Goal: Consume media (video, audio)

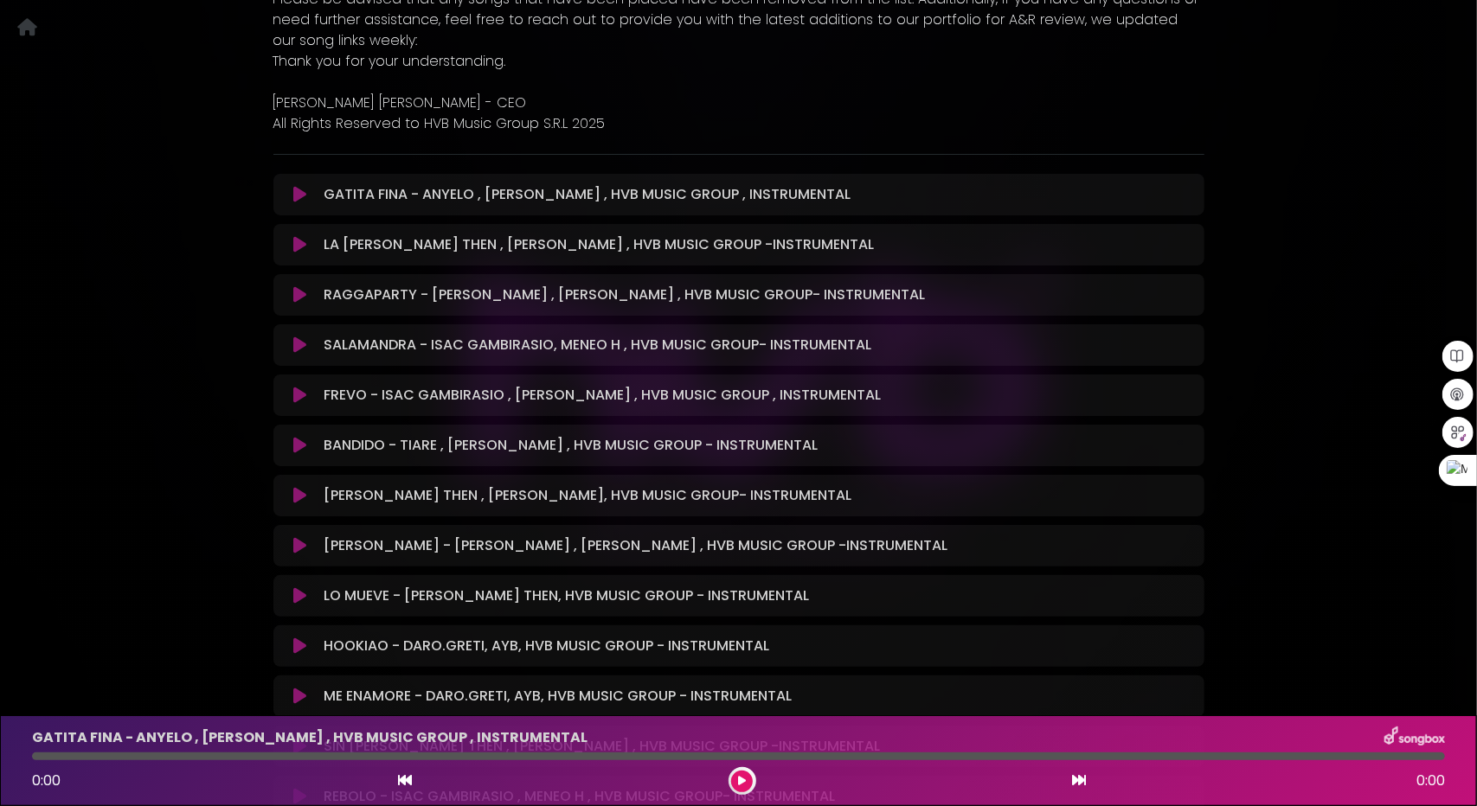
click at [294, 195] on icon at bounding box center [299, 194] width 13 height 17
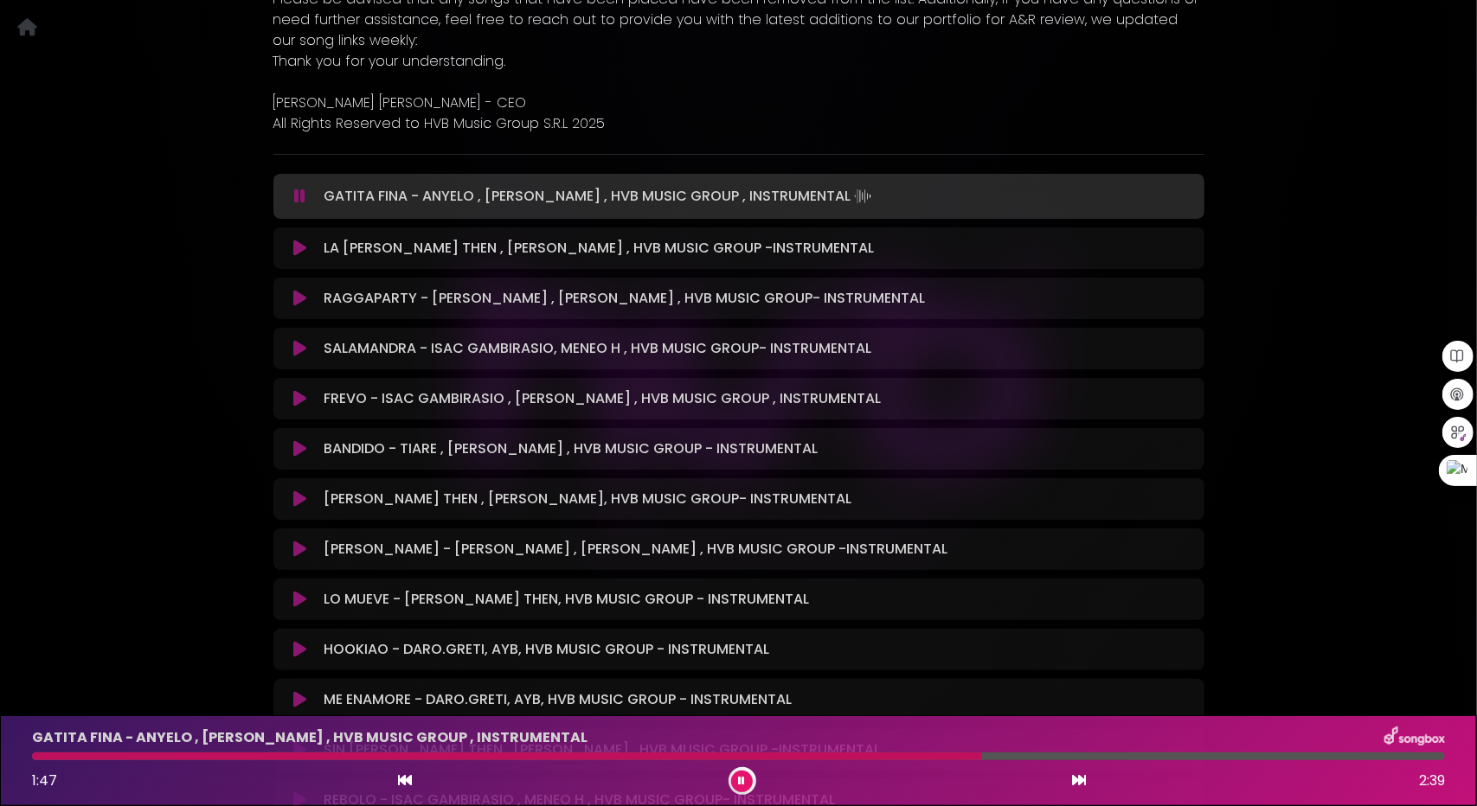
click at [298, 251] on icon at bounding box center [299, 248] width 13 height 17
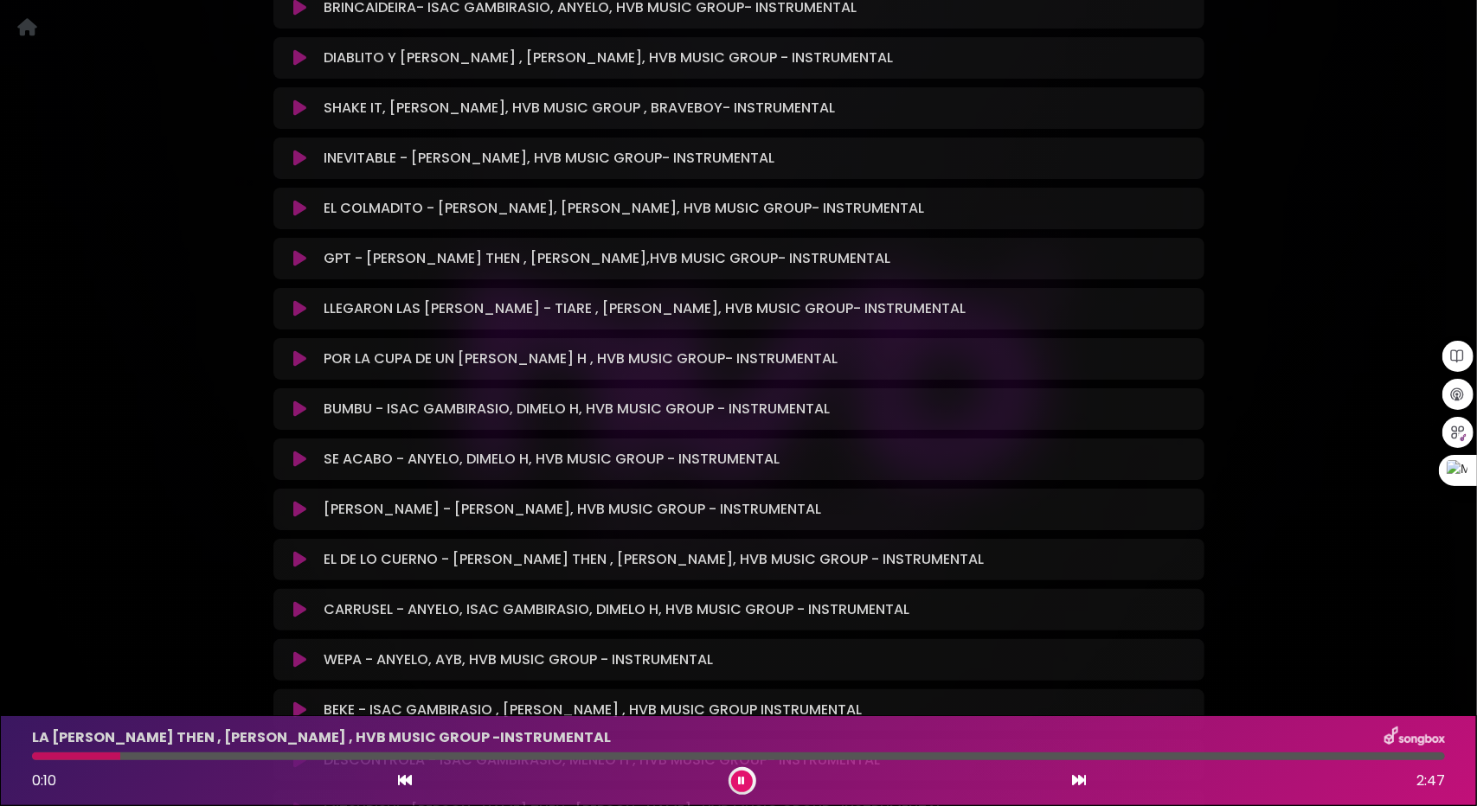
scroll to position [4499, 0]
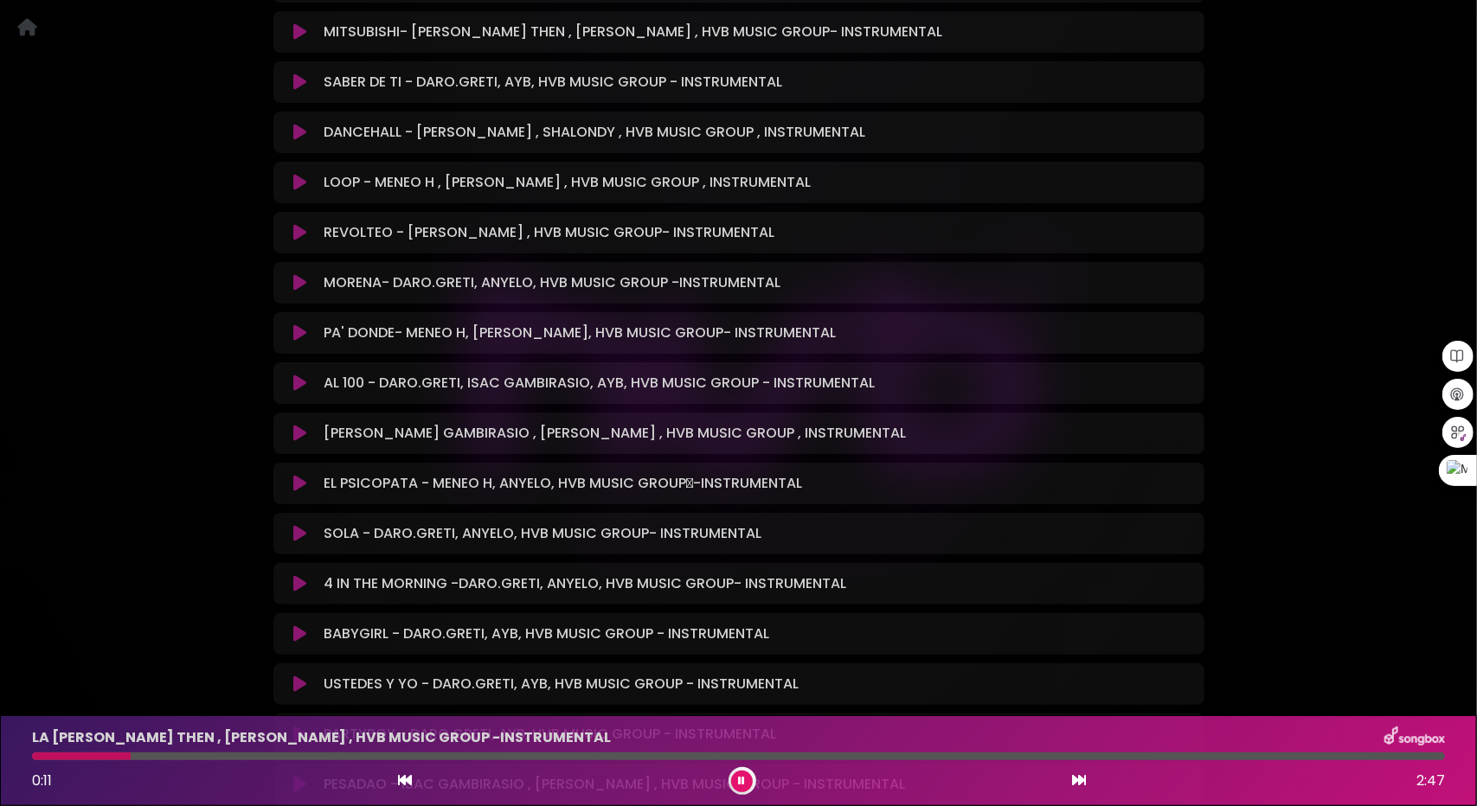
click at [302, 329] on icon at bounding box center [299, 332] width 13 height 17
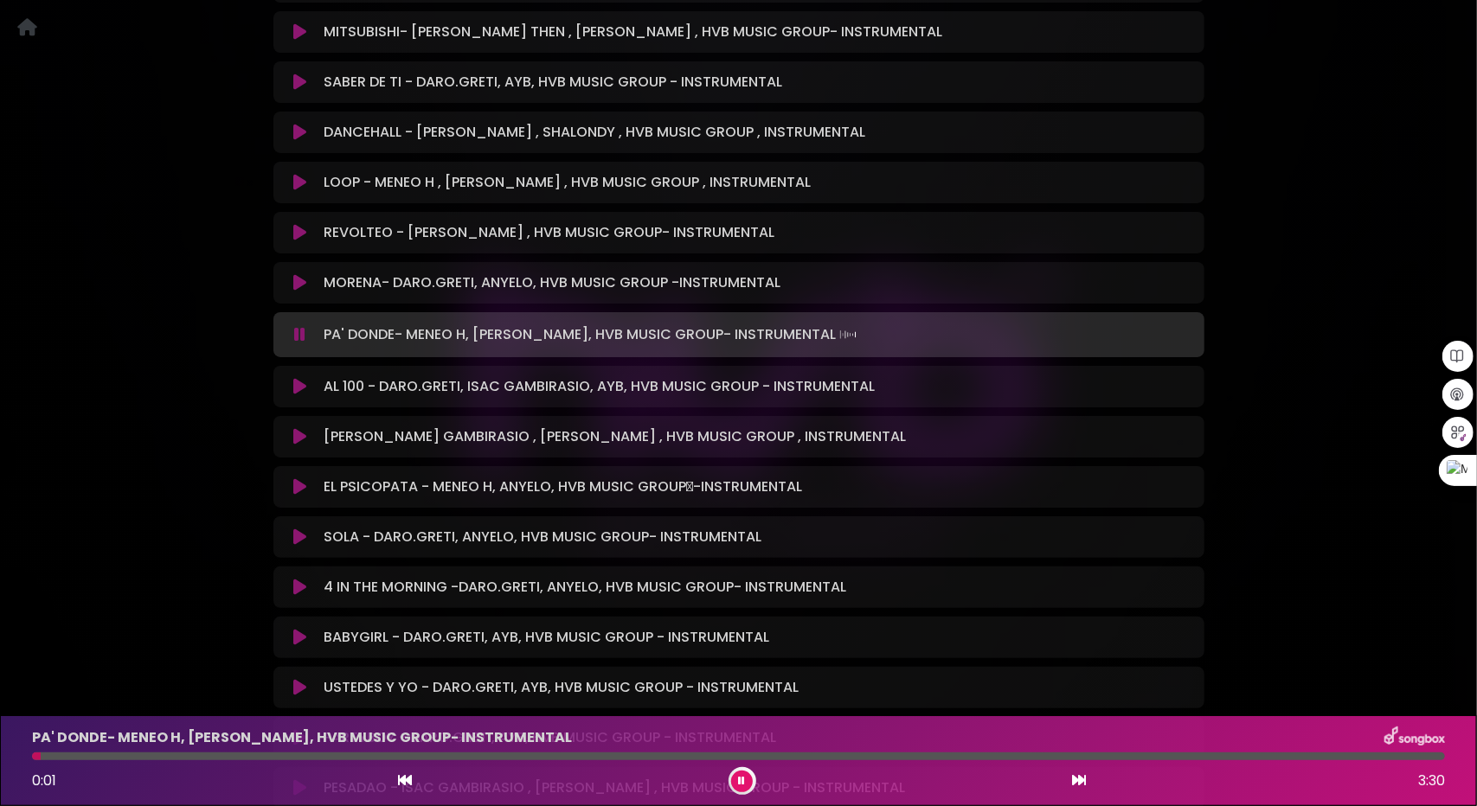
click at [248, 755] on div at bounding box center [738, 757] width 1413 height 8
click at [315, 756] on div at bounding box center [738, 757] width 1413 height 8
click at [301, 389] on icon at bounding box center [299, 386] width 13 height 17
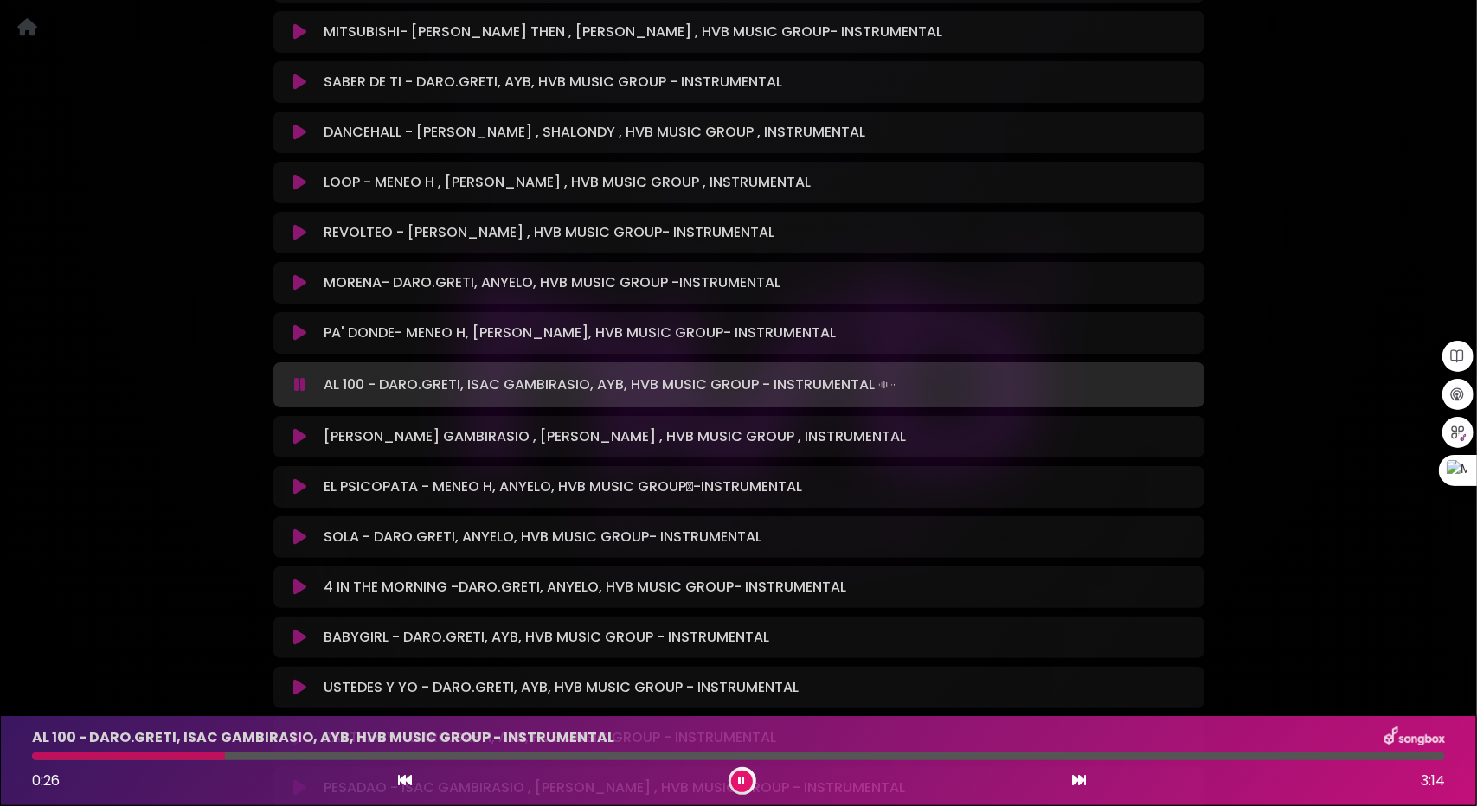
click at [227, 758] on div at bounding box center [738, 757] width 1413 height 8
click at [298, 489] on icon at bounding box center [299, 486] width 13 height 17
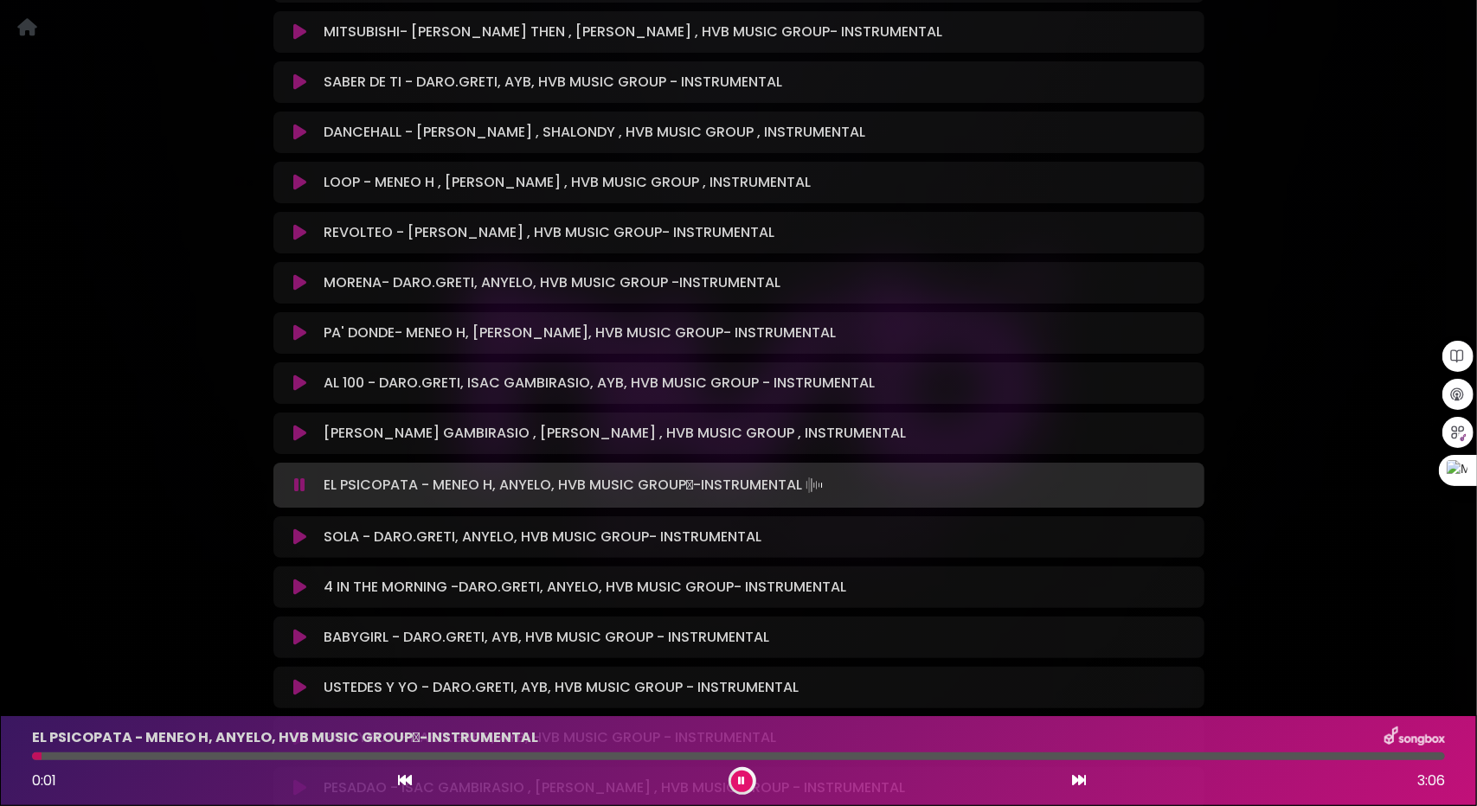
click at [297, 761] on div "EL PSICOPATA - MENEO H, ANYELO, HVB MUSIC GROUP-INSTRUMENTAL 0:01 3:06" at bounding box center [739, 761] width 1434 height 68
click at [336, 757] on div at bounding box center [738, 757] width 1413 height 8
click at [302, 541] on icon at bounding box center [299, 537] width 13 height 17
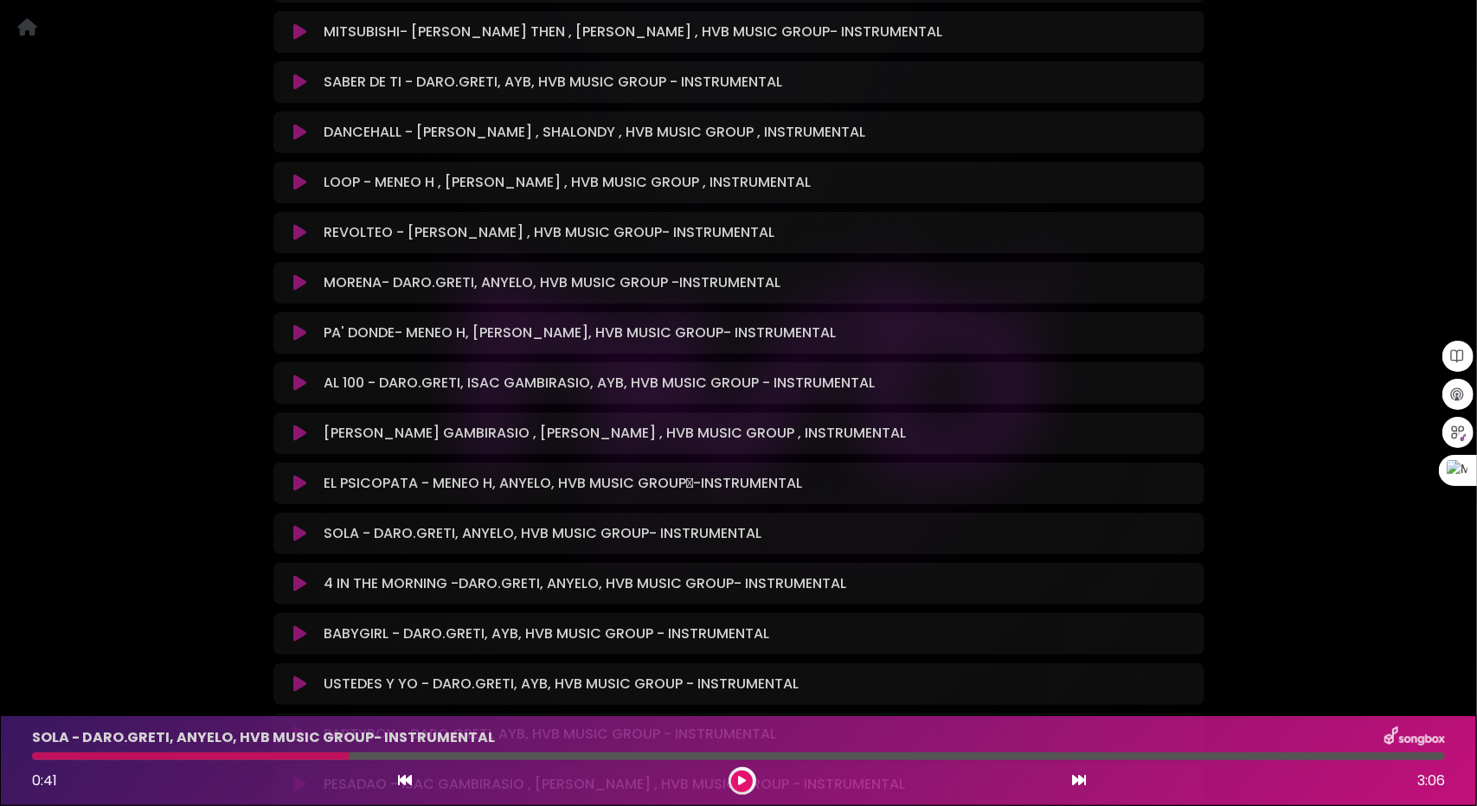
click at [292, 530] on button at bounding box center [301, 533] width 34 height 17
click at [386, 754] on div at bounding box center [738, 757] width 1413 height 8
click at [305, 533] on icon at bounding box center [299, 533] width 13 height 17
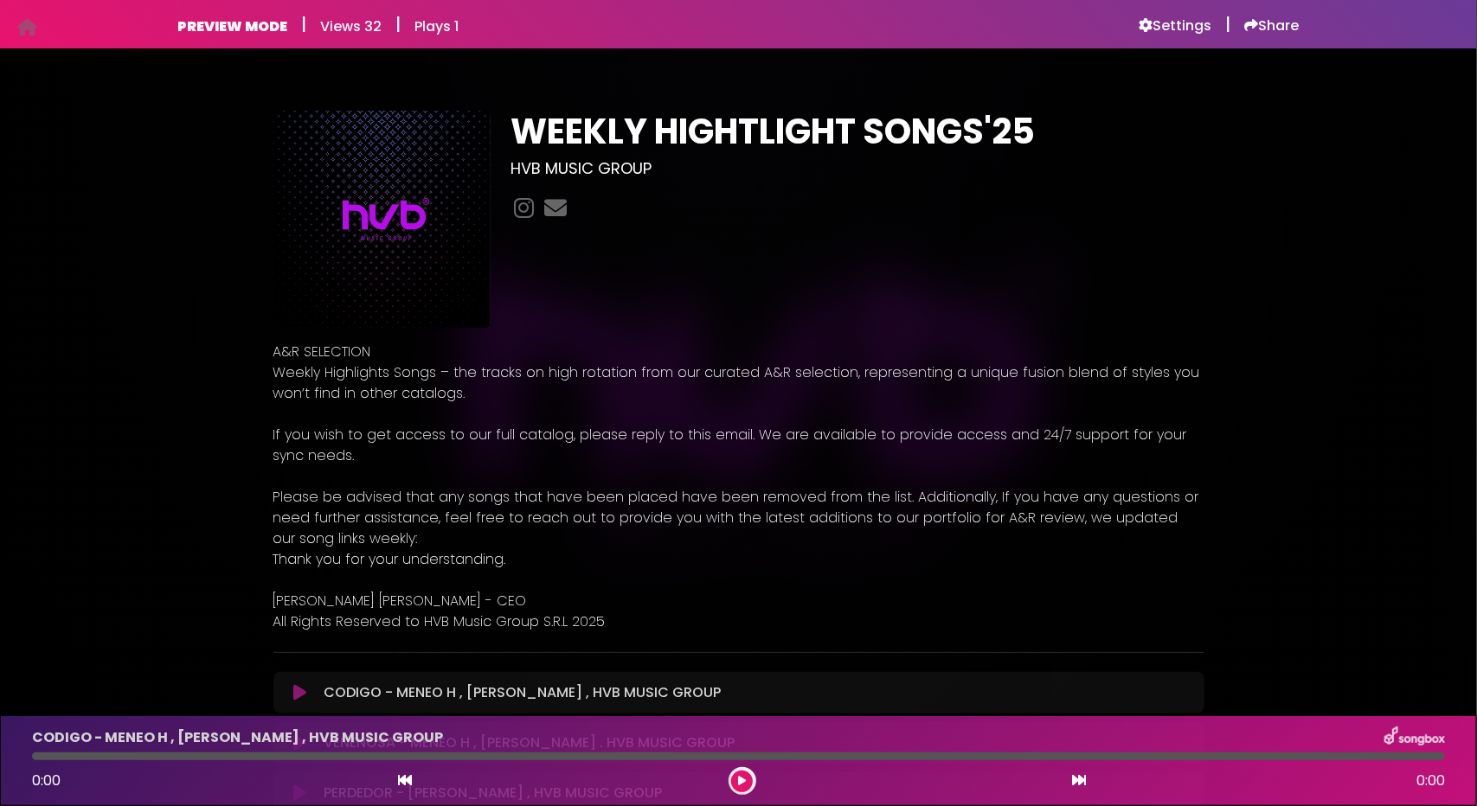
scroll to position [519, 0]
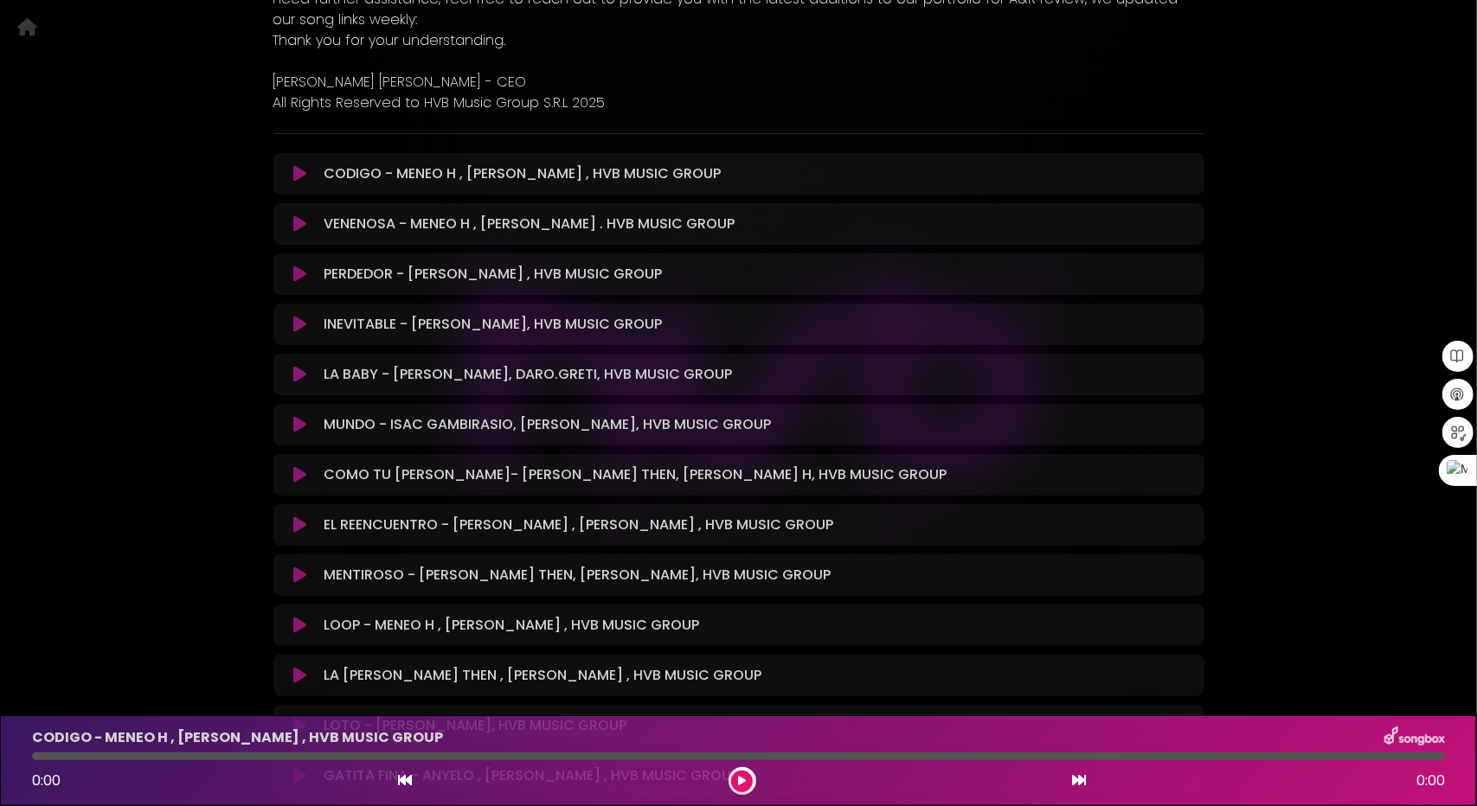
click at [299, 170] on icon at bounding box center [299, 173] width 13 height 17
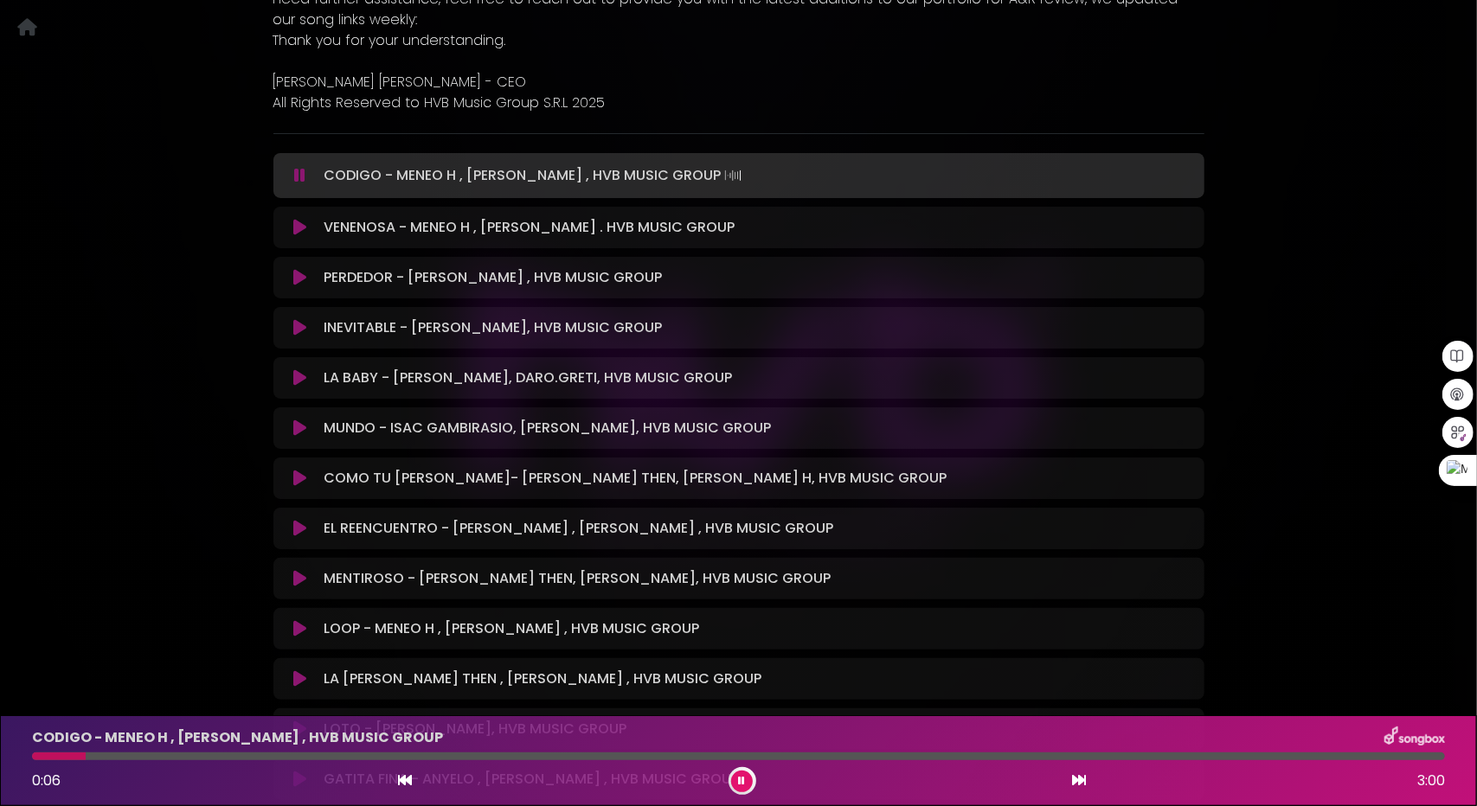
scroll to position [692, 0]
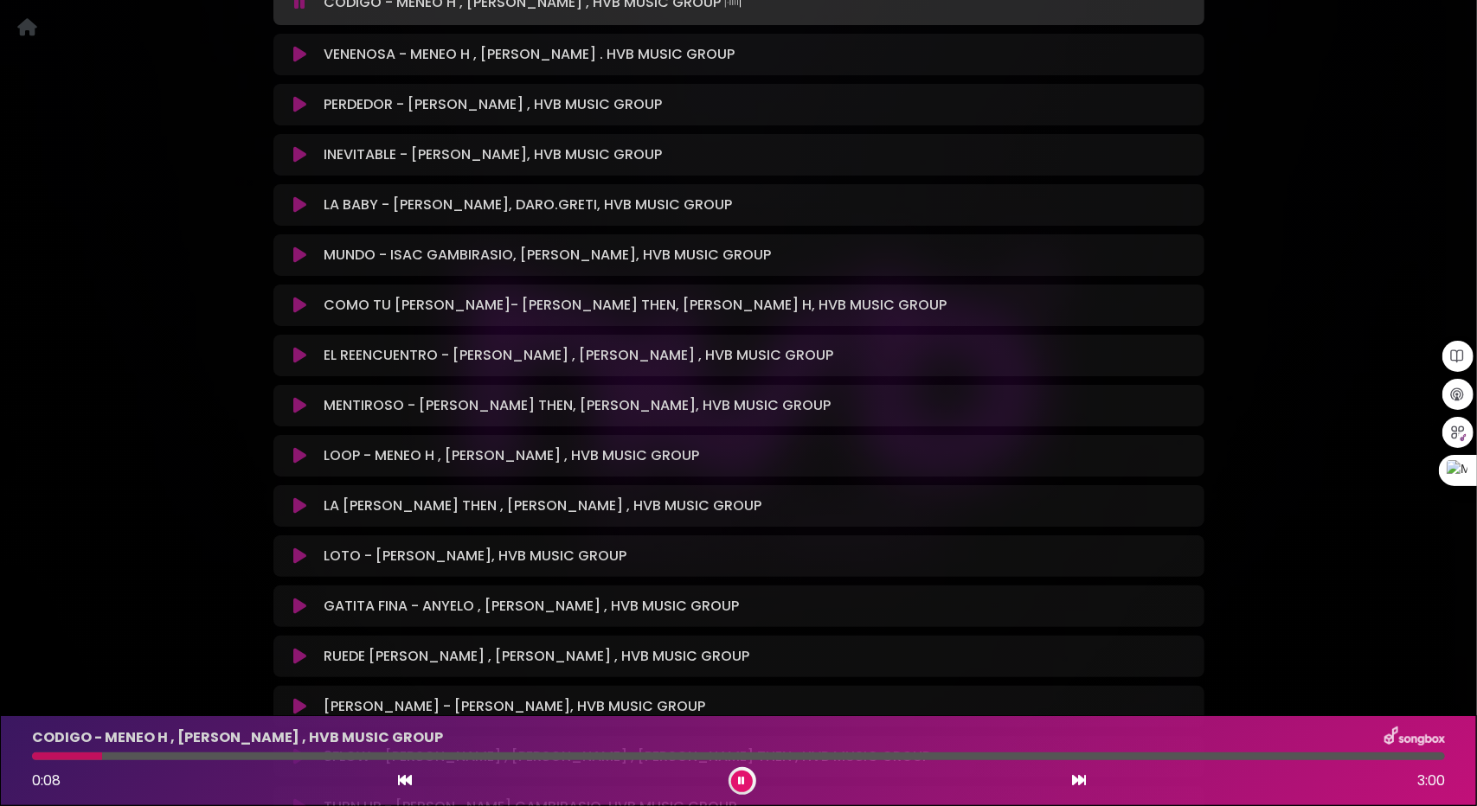
click at [304, 206] on icon at bounding box center [299, 204] width 13 height 17
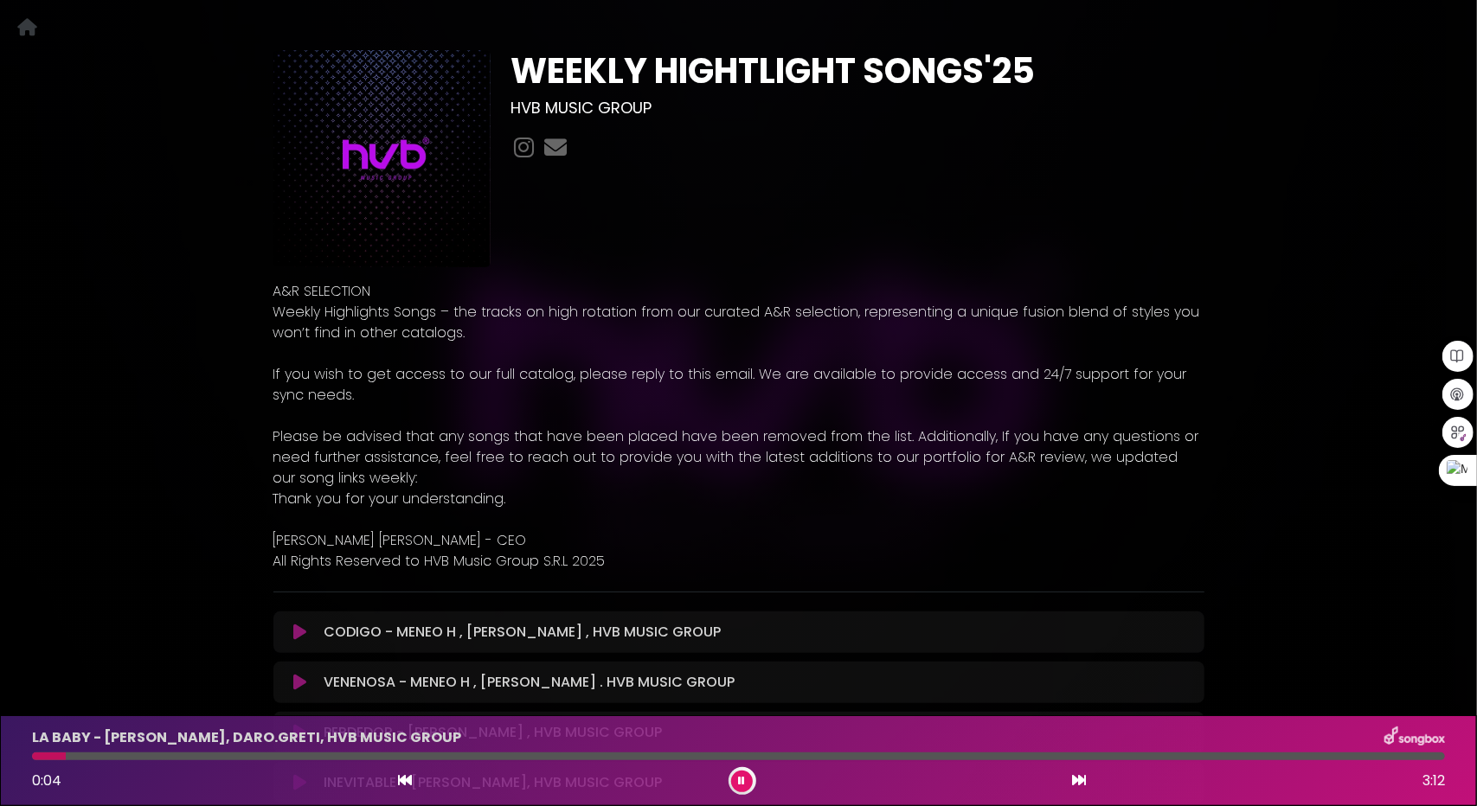
scroll to position [0, 0]
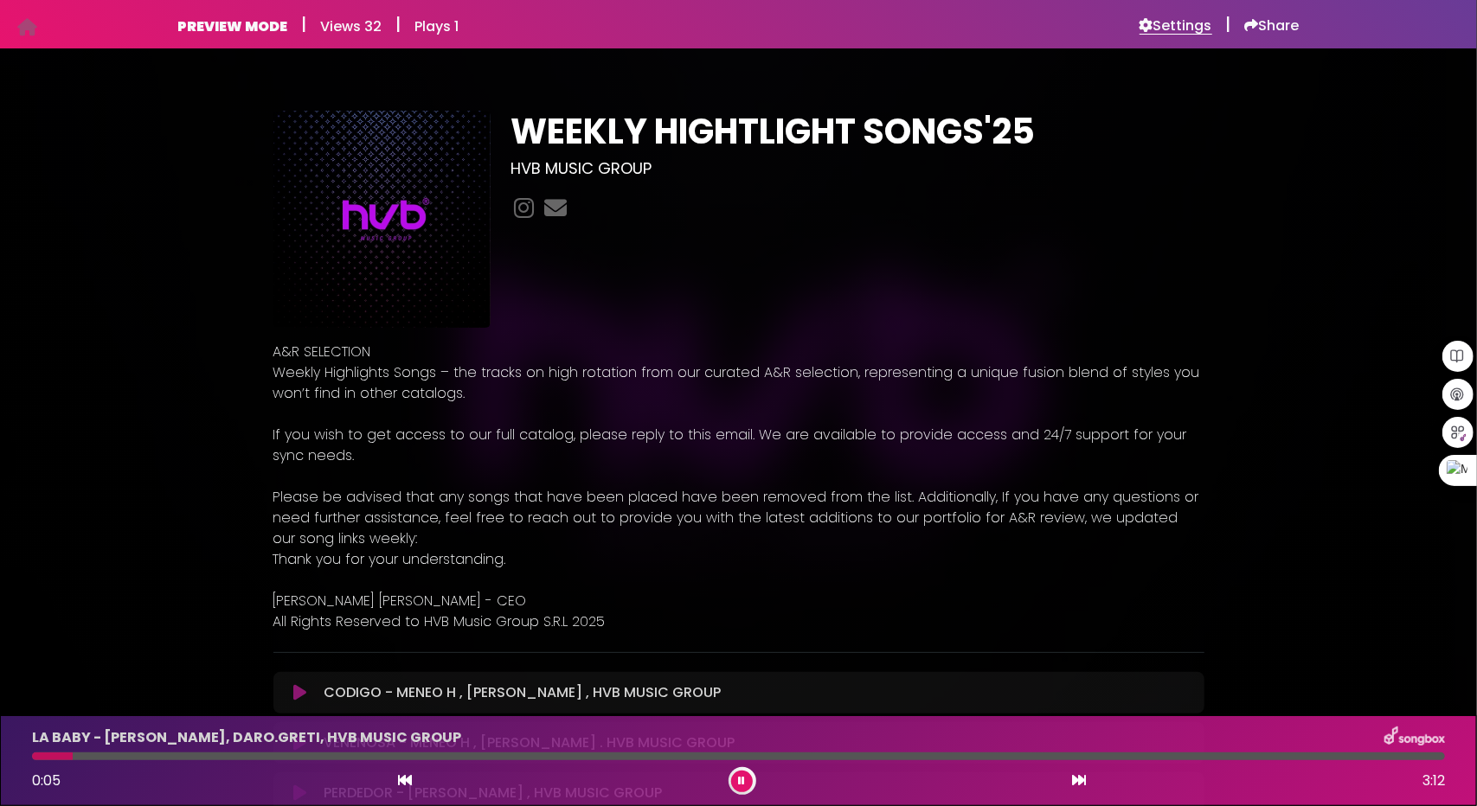
click at [1191, 25] on h6 "Settings" at bounding box center [1175, 25] width 73 height 17
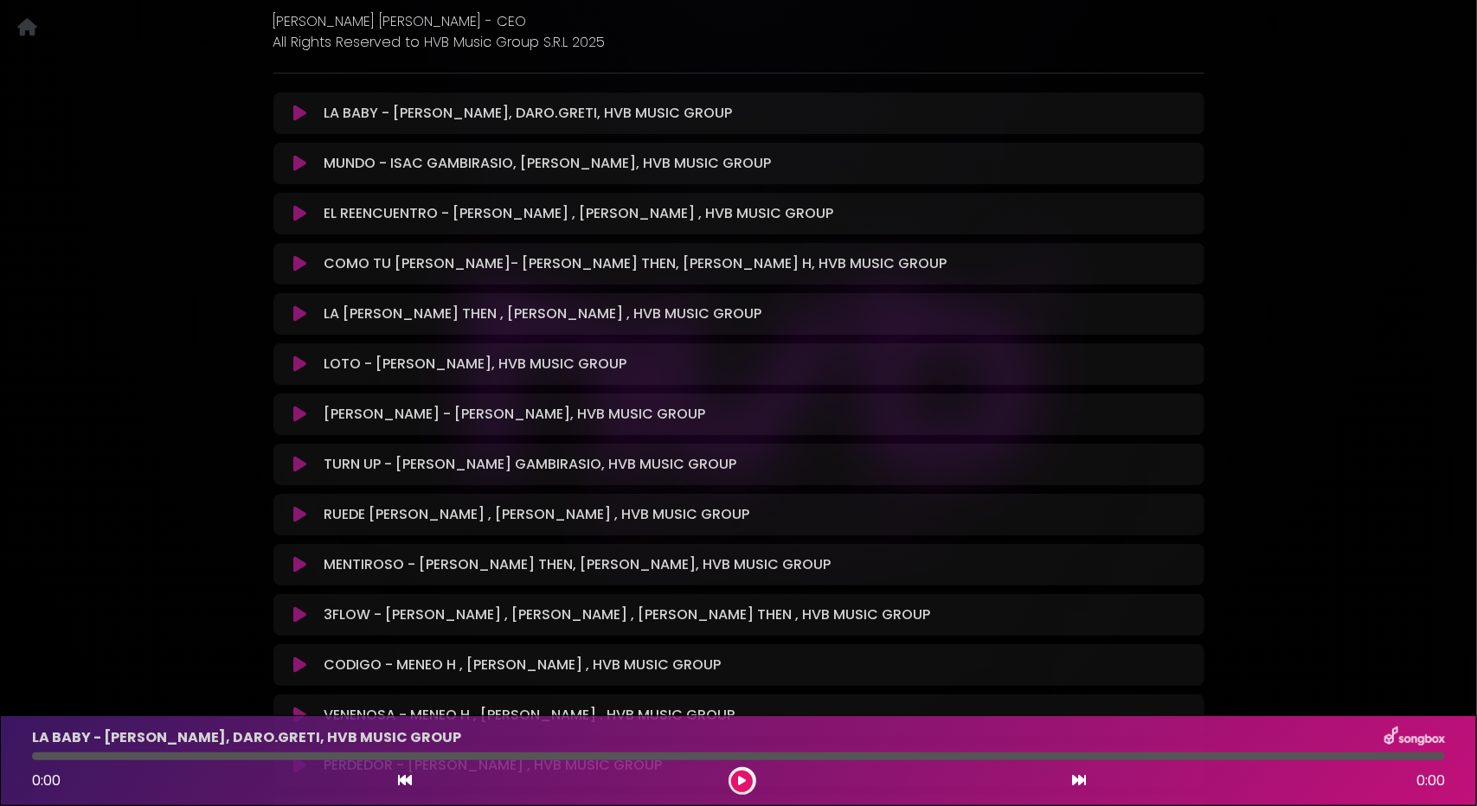
scroll to position [606, 0]
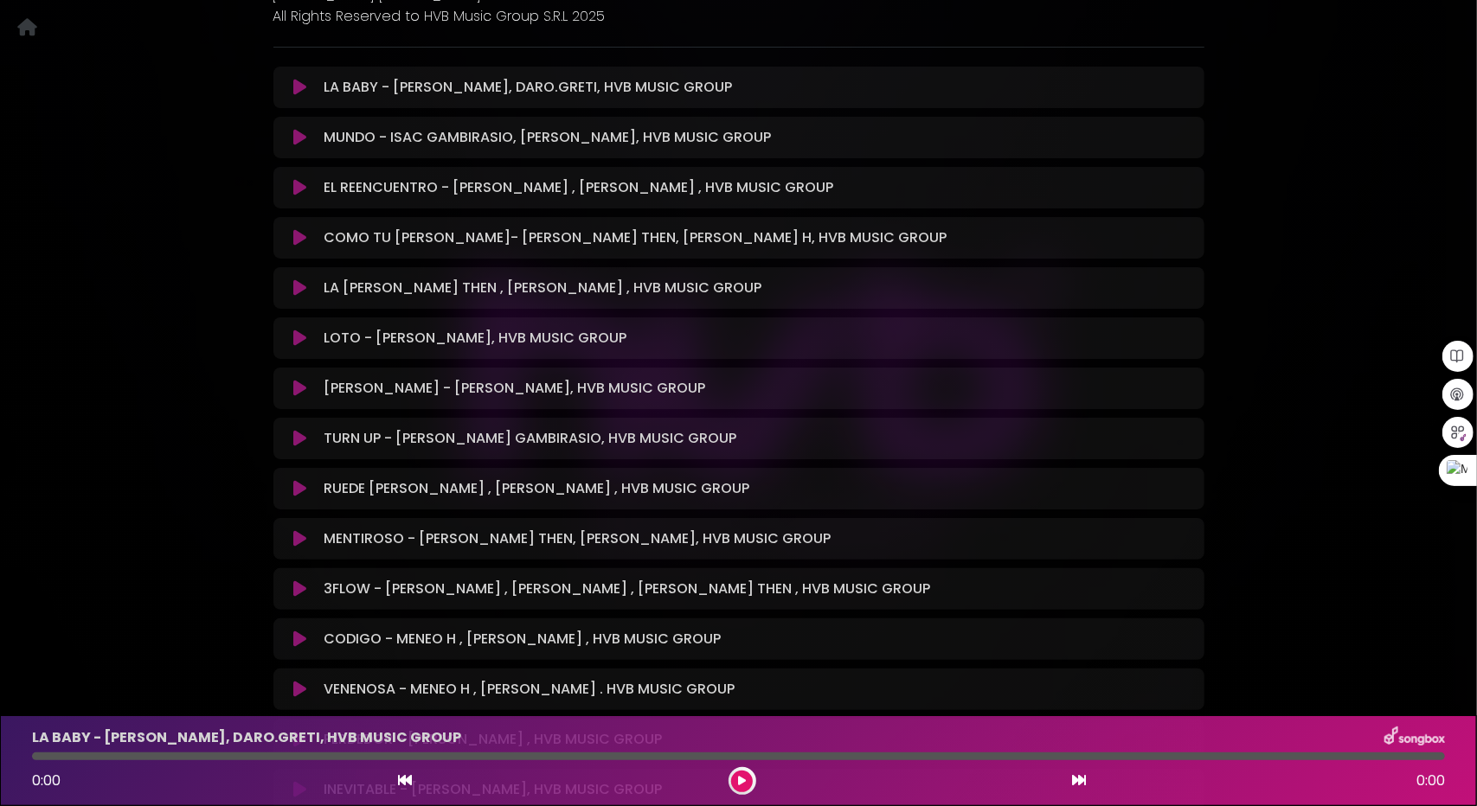
click at [306, 86] on icon at bounding box center [299, 87] width 13 height 17
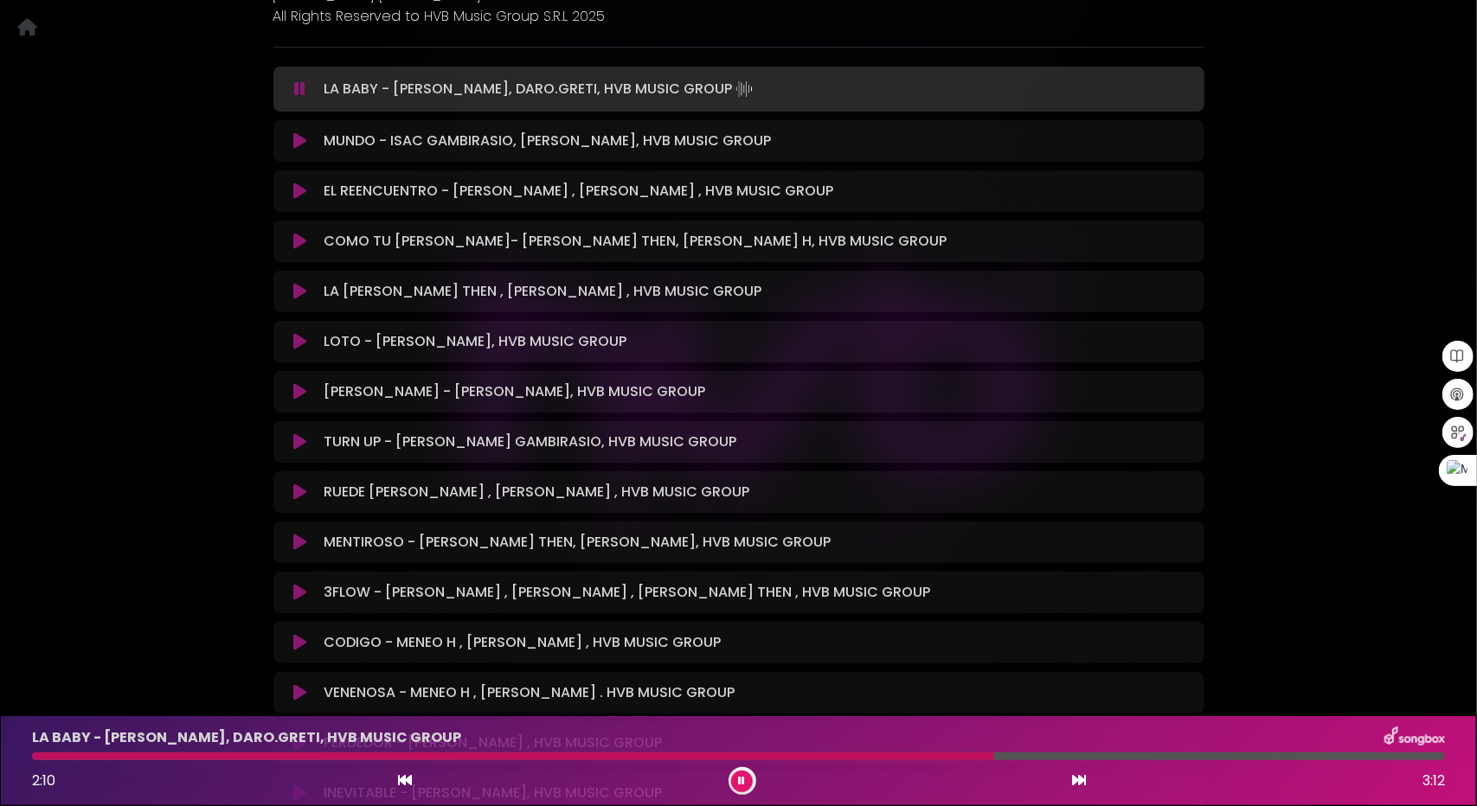
click at [742, 779] on icon at bounding box center [742, 781] width 7 height 10
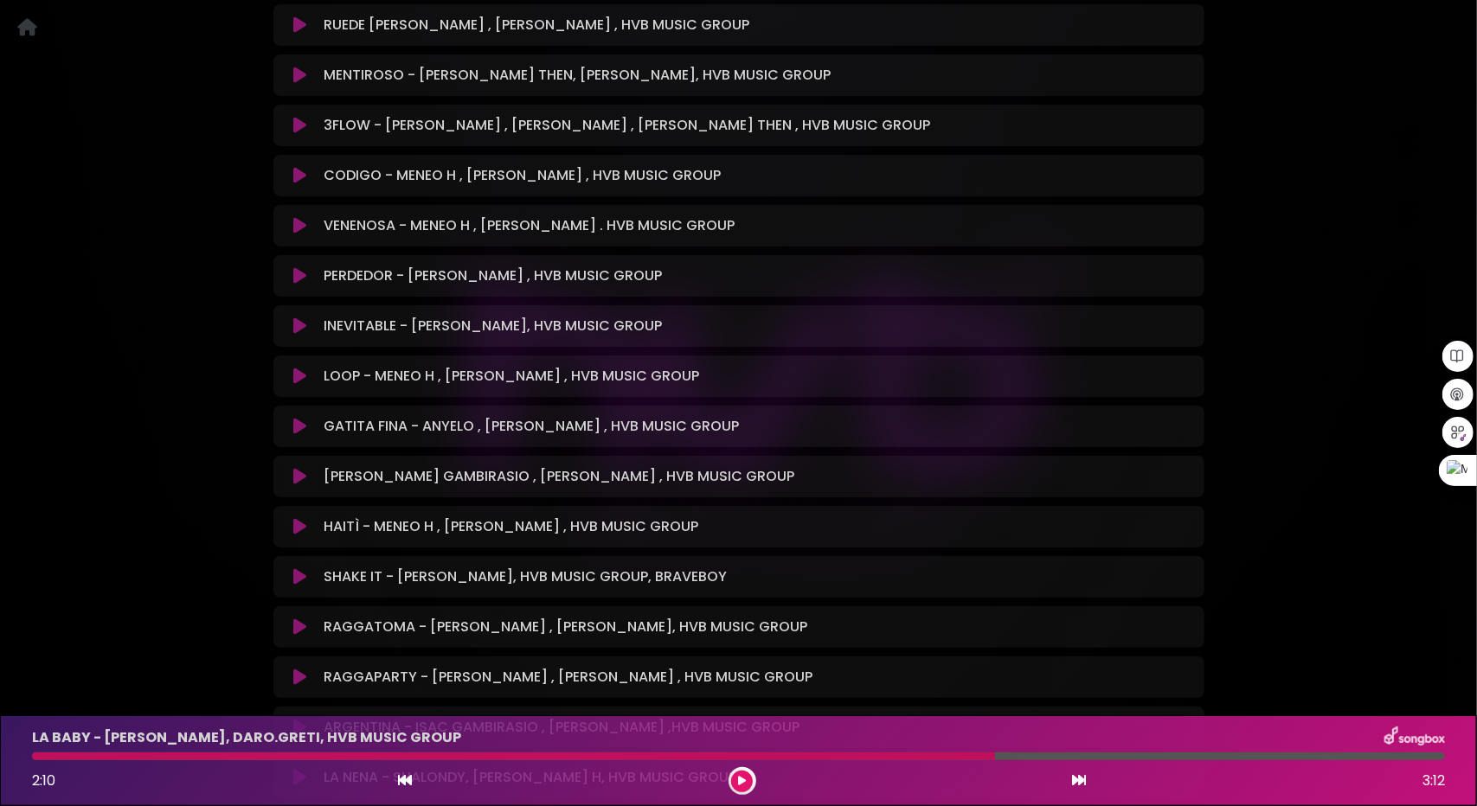
scroll to position [433, 0]
